Goal: Task Accomplishment & Management: Manage account settings

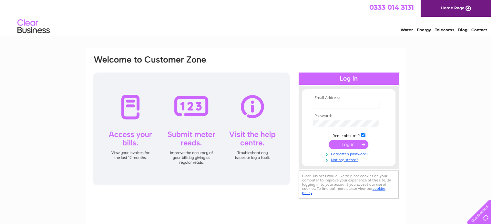
type input "johnygwas@outlook.com"
click at [348, 146] on input "submit" at bounding box center [348, 144] width 40 height 9
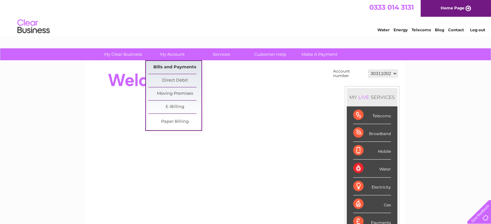
click at [165, 67] on link "Bills and Payments" at bounding box center [174, 67] width 53 height 13
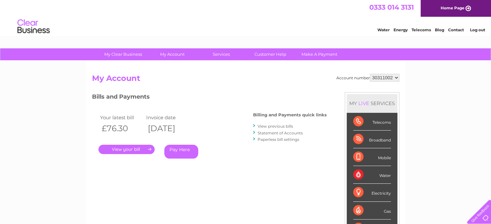
click at [133, 148] on link "." at bounding box center [126, 149] width 56 height 9
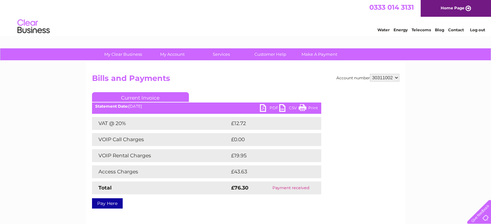
click at [272, 109] on link "PDF" at bounding box center [269, 108] width 19 height 9
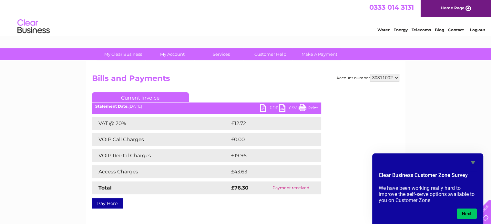
click at [480, 30] on link "Log out" at bounding box center [477, 29] width 15 height 5
